Goal: Find specific page/section: Find specific page/section

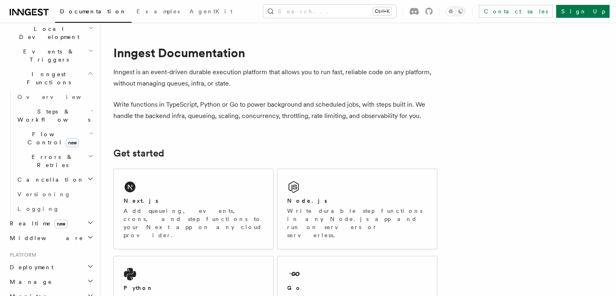
scroll to position [194, 0]
click at [87, 218] on icon "button" at bounding box center [90, 221] width 6 height 6
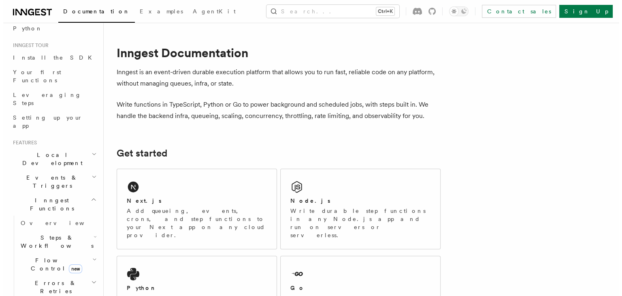
scroll to position [0, 0]
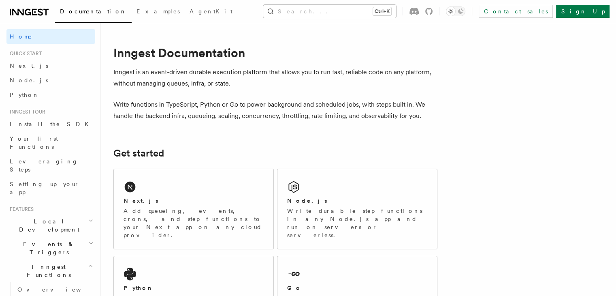
click at [328, 9] on button "Search... Ctrl+K" at bounding box center [329, 11] width 133 height 13
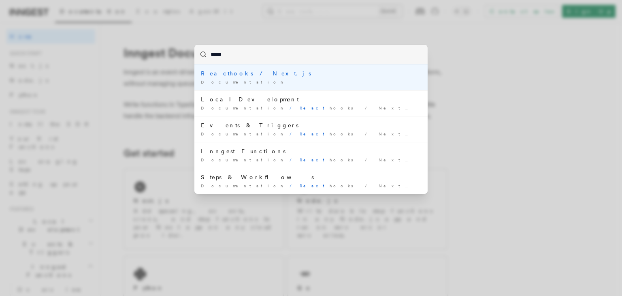
type input "*****"
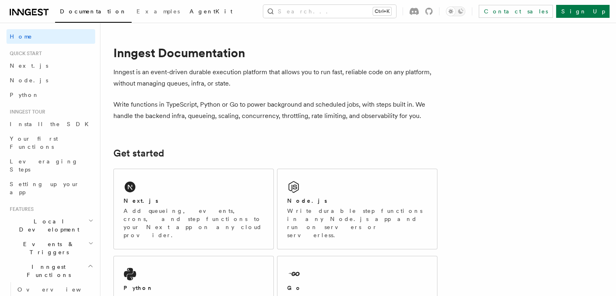
click at [190, 13] on span "AgentKit" at bounding box center [211, 11] width 43 height 6
click at [190, 14] on span "AgentKit" at bounding box center [211, 11] width 43 height 6
